Goal: Task Accomplishment & Management: Manage account settings

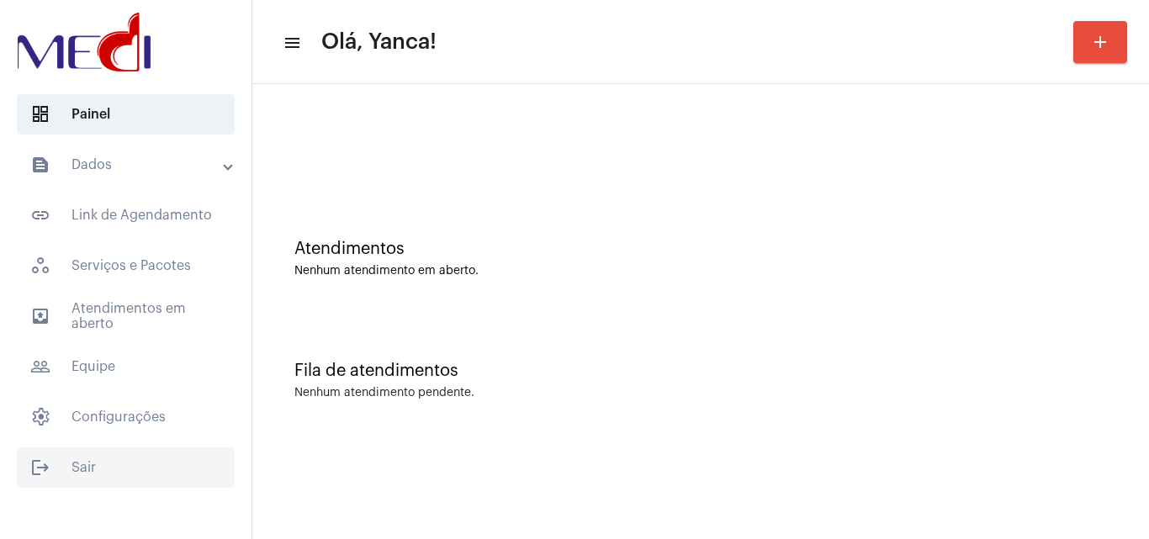
click at [108, 453] on span "logout Sair" at bounding box center [126, 467] width 218 height 40
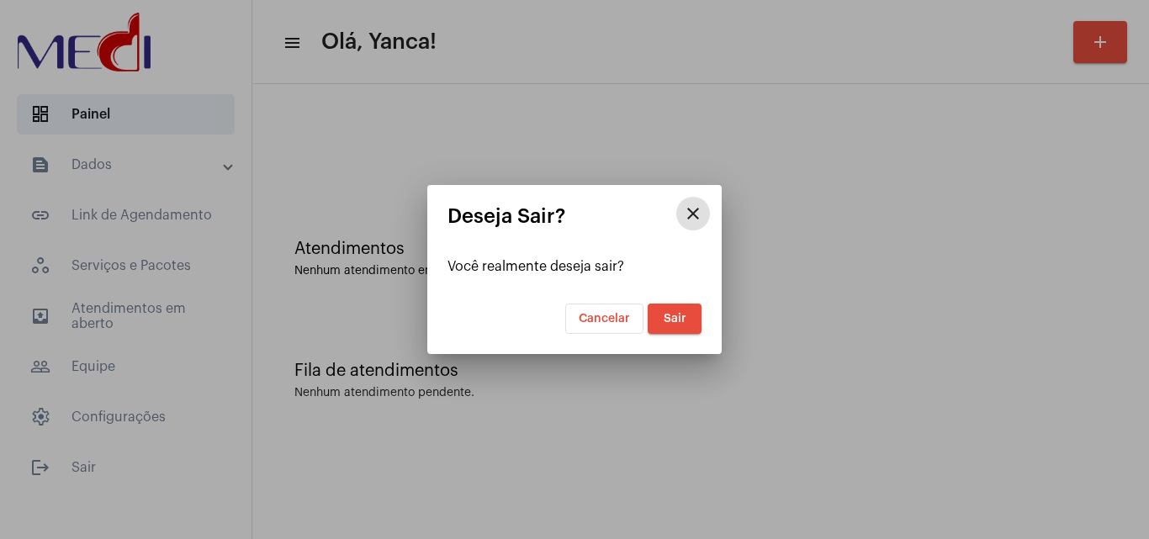
click at [676, 319] on span "Sair" at bounding box center [675, 319] width 23 height 12
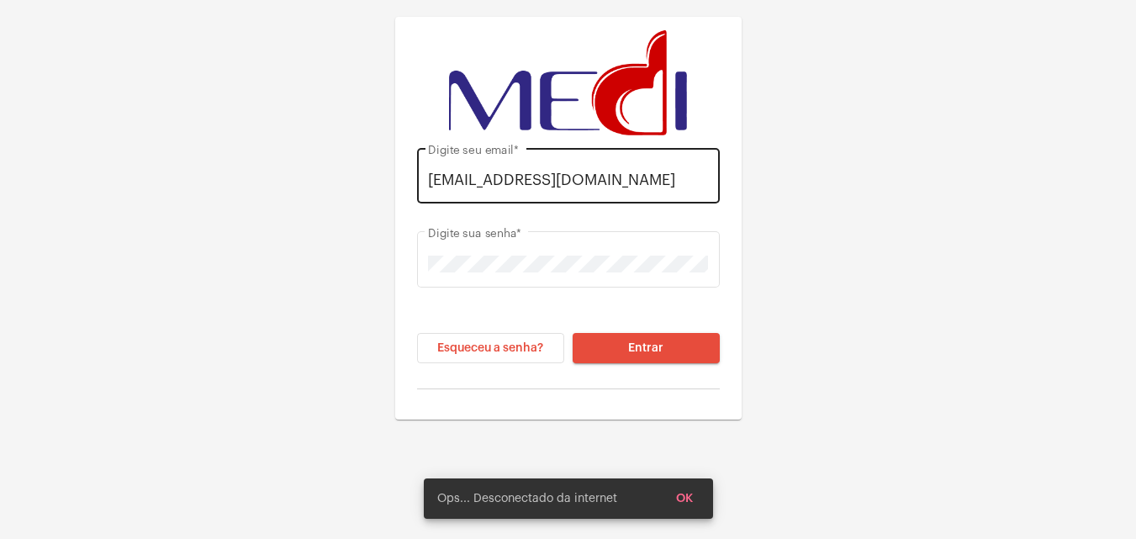
click at [567, 174] on input "[EMAIL_ADDRESS][DOMAIN_NAME]" at bounding box center [568, 180] width 280 height 17
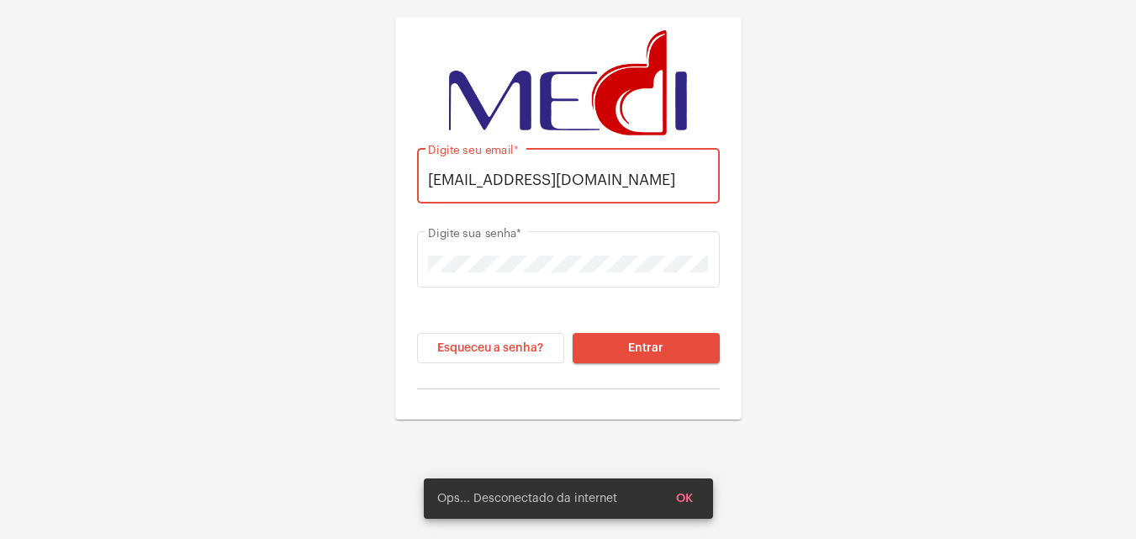
drag, startPoint x: 605, startPoint y: 177, endPoint x: 327, endPoint y: 147, distance: 279.2
click at [327, 147] on div "[EMAIL_ADDRESS][DOMAIN_NAME] Digite seu email * Digite sua senha * Esqueceu a s…" at bounding box center [568, 210] width 1136 height 420
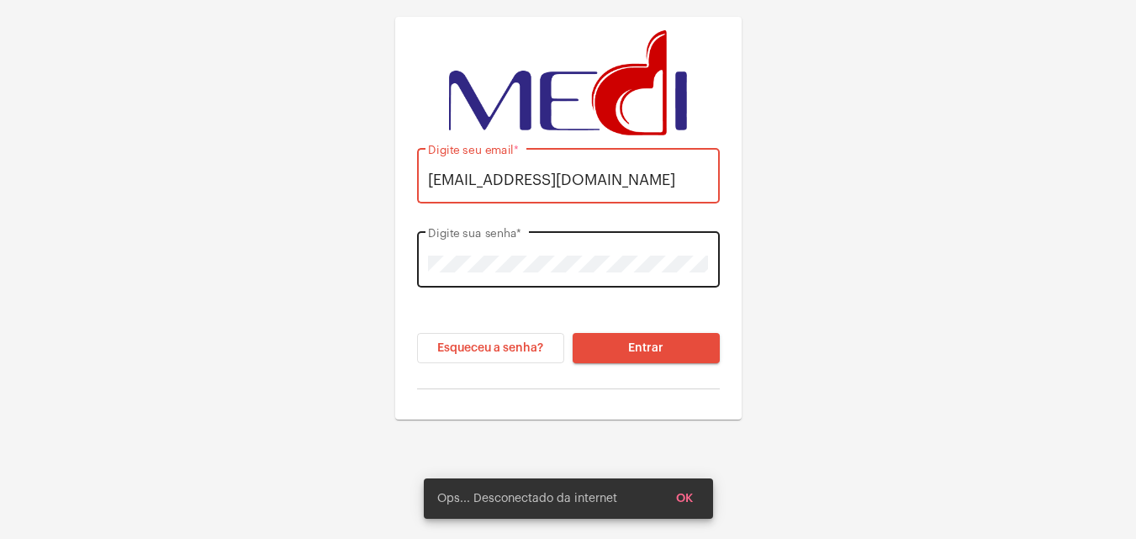
type input "[EMAIL_ADDRESS][DOMAIN_NAME]"
click at [497, 245] on div "Digite sua senha *" at bounding box center [568, 258] width 280 height 60
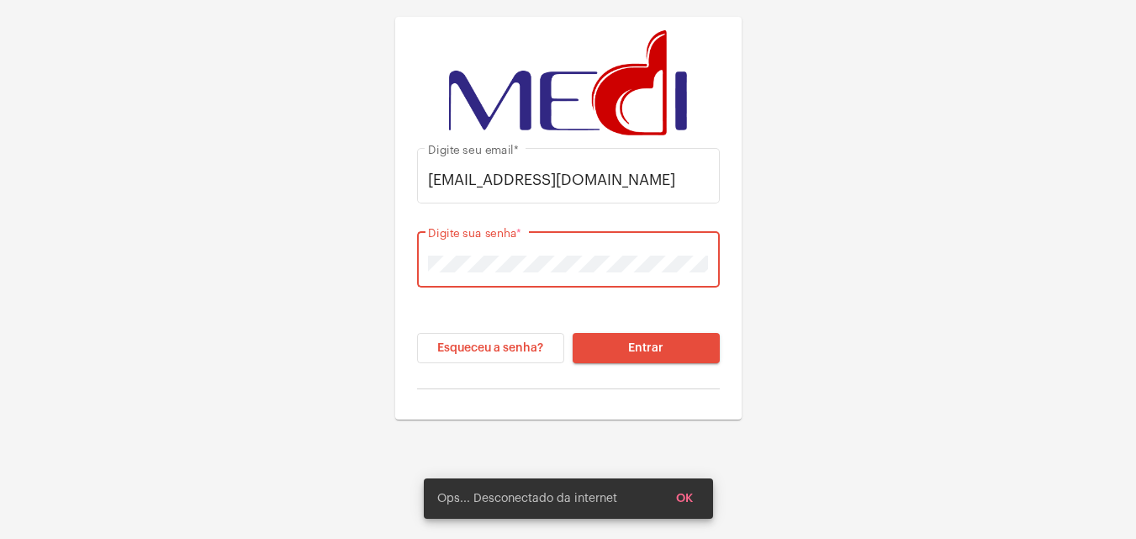
click at [707, 345] on button "Entrar" at bounding box center [646, 348] width 147 height 30
